Goal: Navigation & Orientation: Go to known website

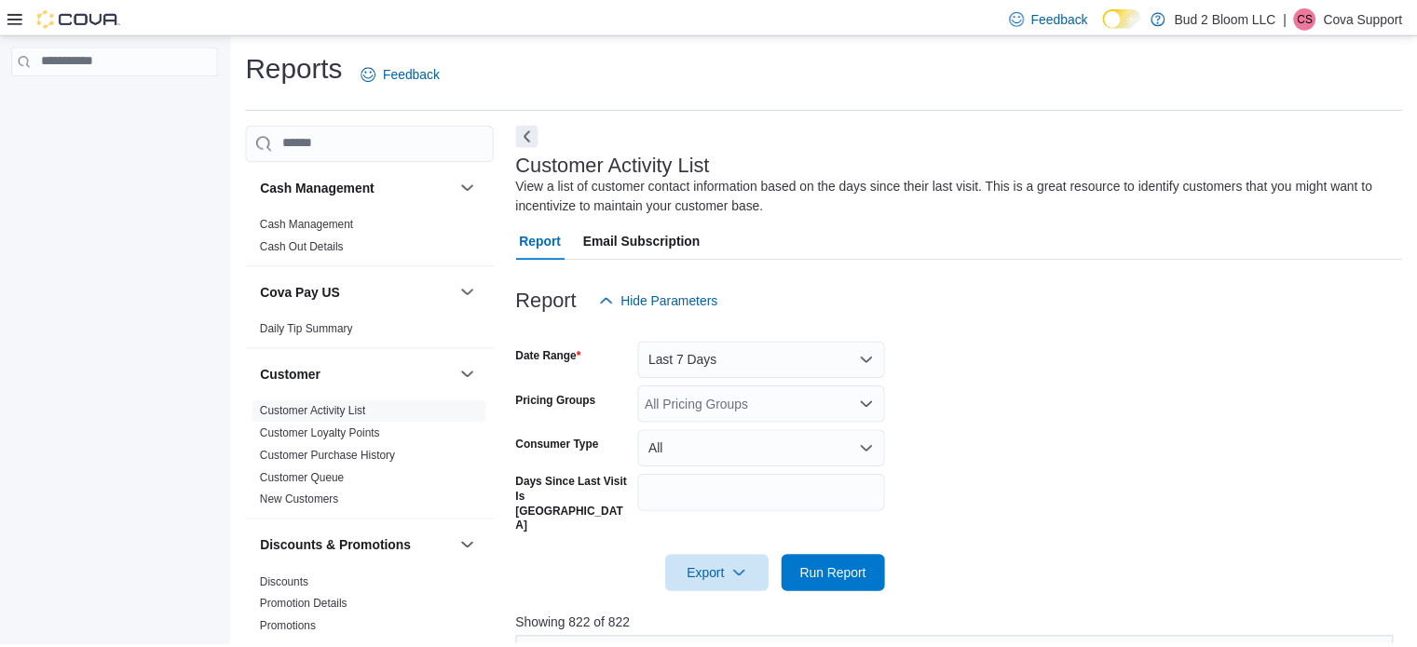
scroll to position [13, 0]
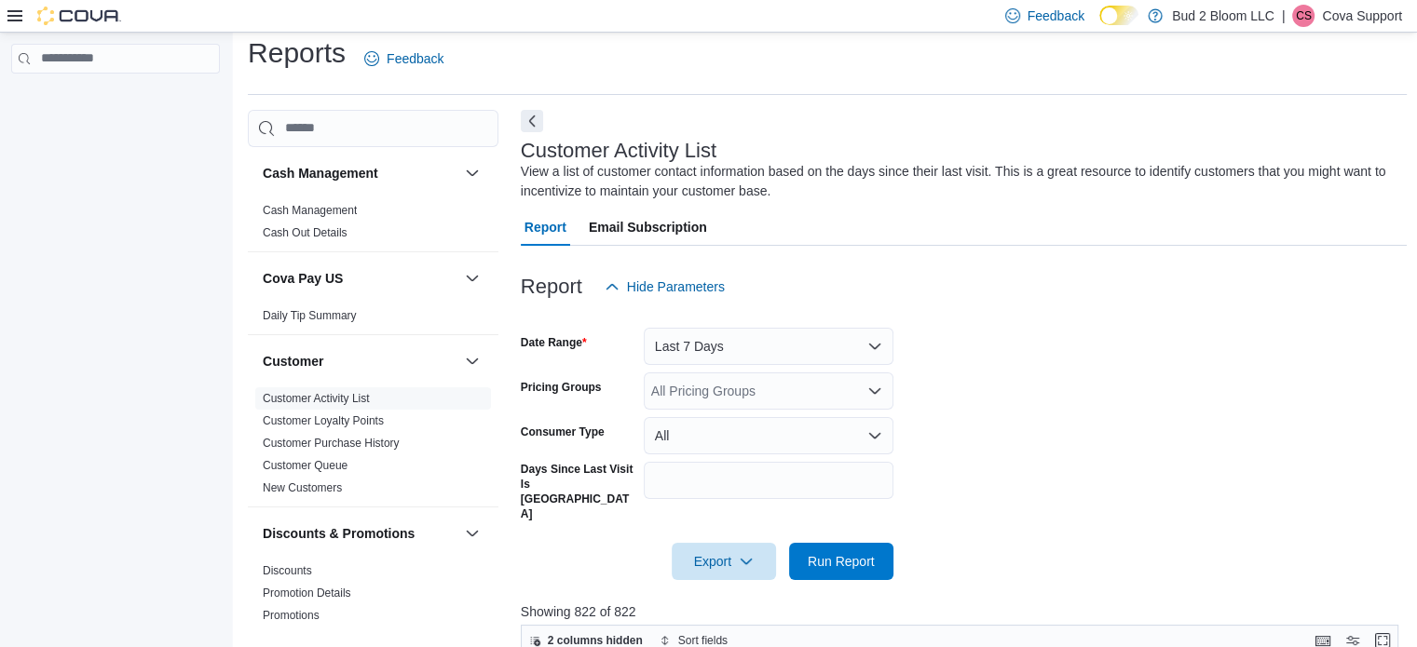
click at [1375, 18] on p "Cova Support" at bounding box center [1362, 16] width 80 height 22
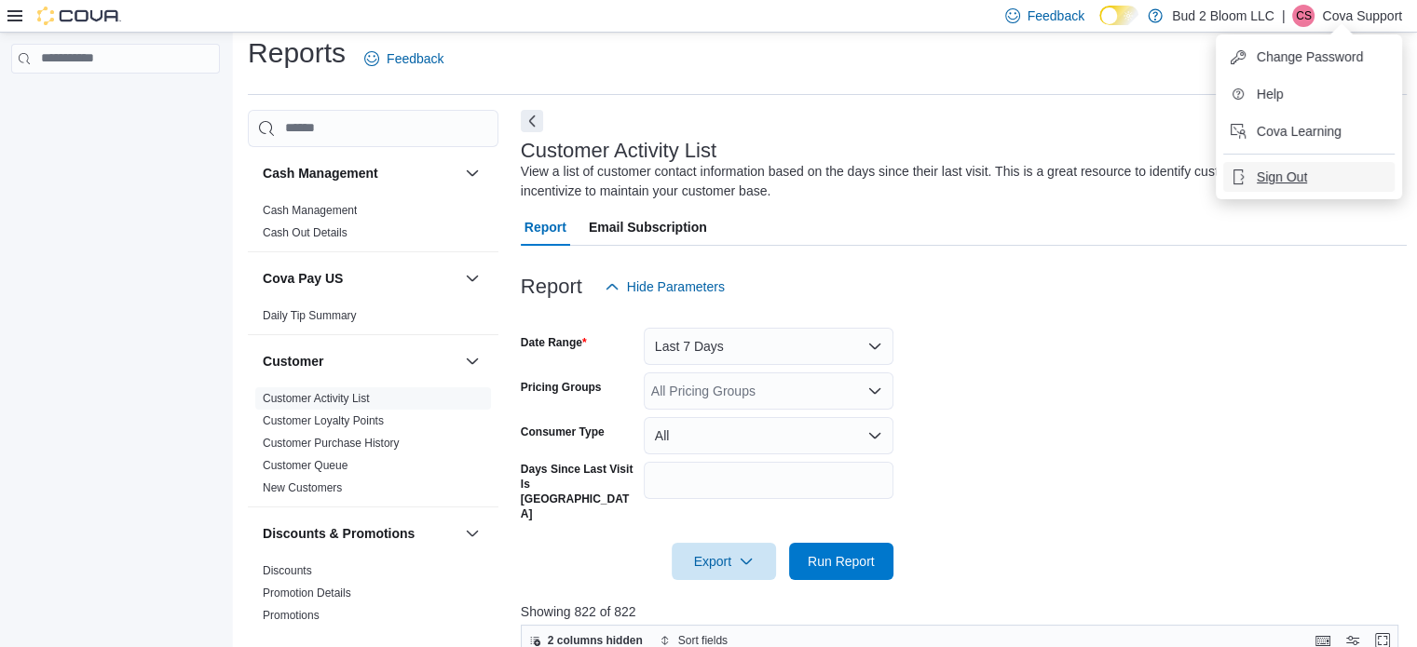
click at [1281, 175] on span "Sign Out" at bounding box center [1281, 177] width 50 height 19
